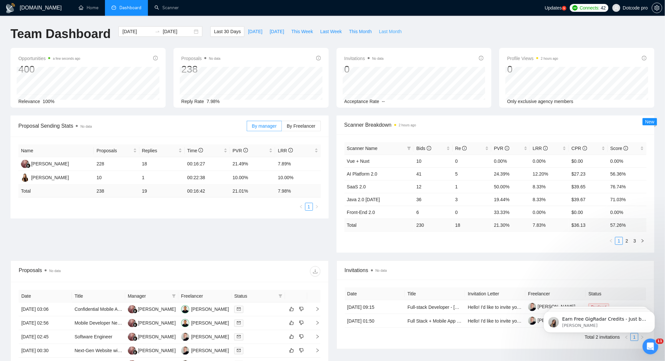
click at [379, 34] on span "Last Month" at bounding box center [390, 31] width 23 height 7
type input "2025-07-01"
type input "2025-07-31"
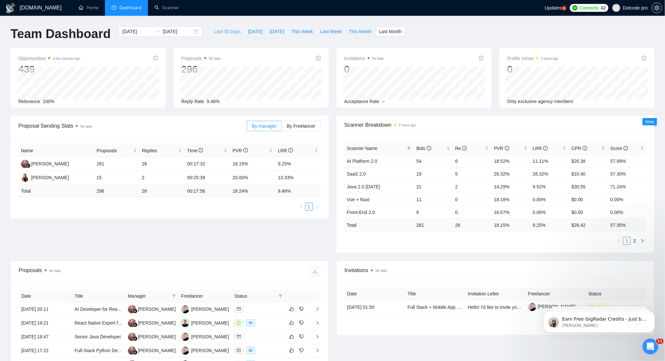
click at [226, 32] on span "Last 30 Days" at bounding box center [227, 31] width 27 height 7
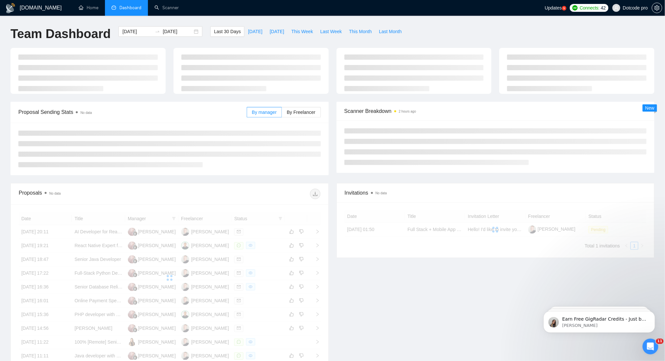
type input "[DATE]"
